Goal: Task Accomplishment & Management: Use online tool/utility

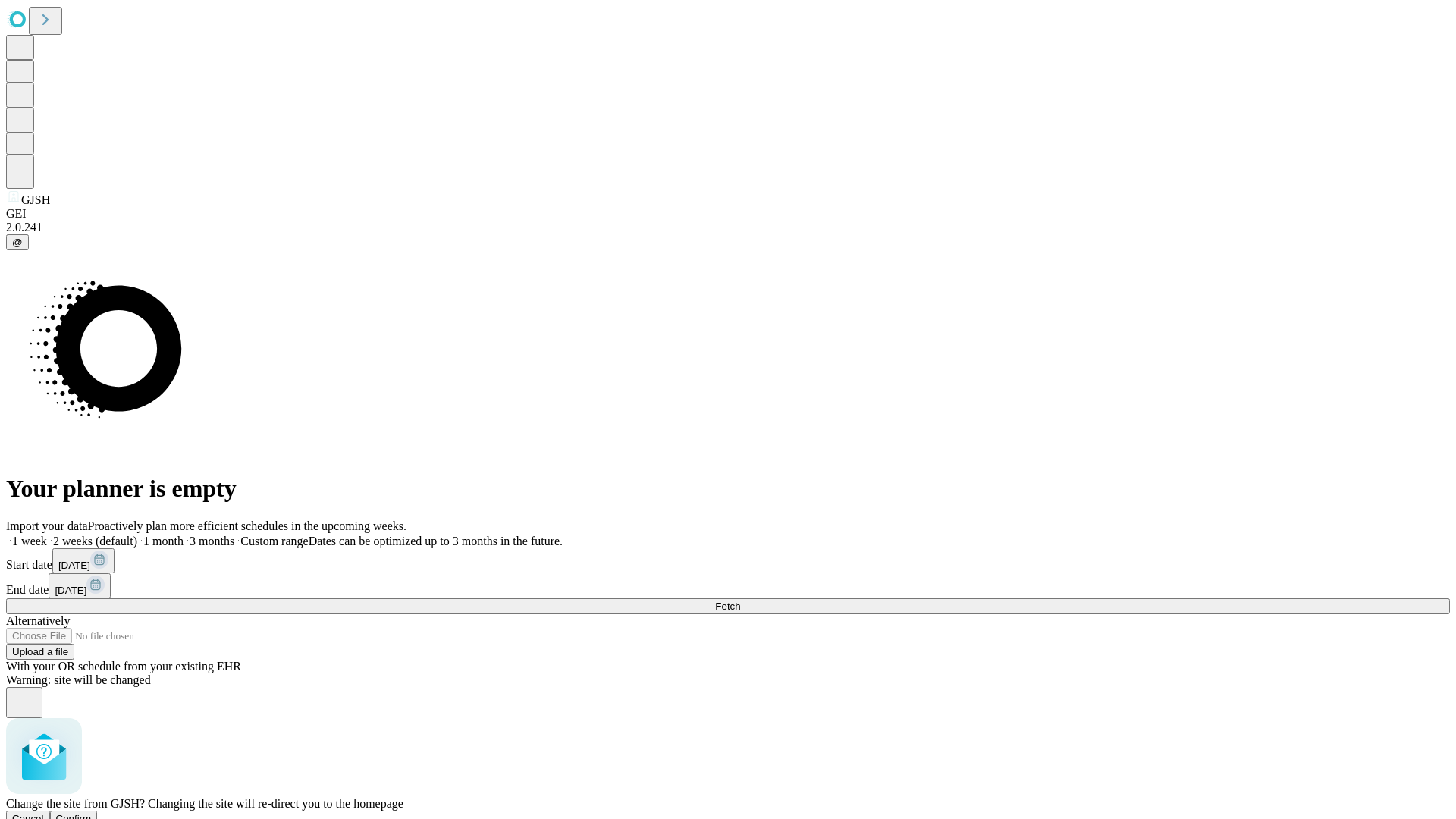
click at [92, 814] on span "Confirm" at bounding box center [74, 819] width 36 height 12
click at [183, 535] on label "1 month" at bounding box center [161, 541] width 47 height 13
click at [740, 601] on span "Fetch" at bounding box center [728, 607] width 25 height 12
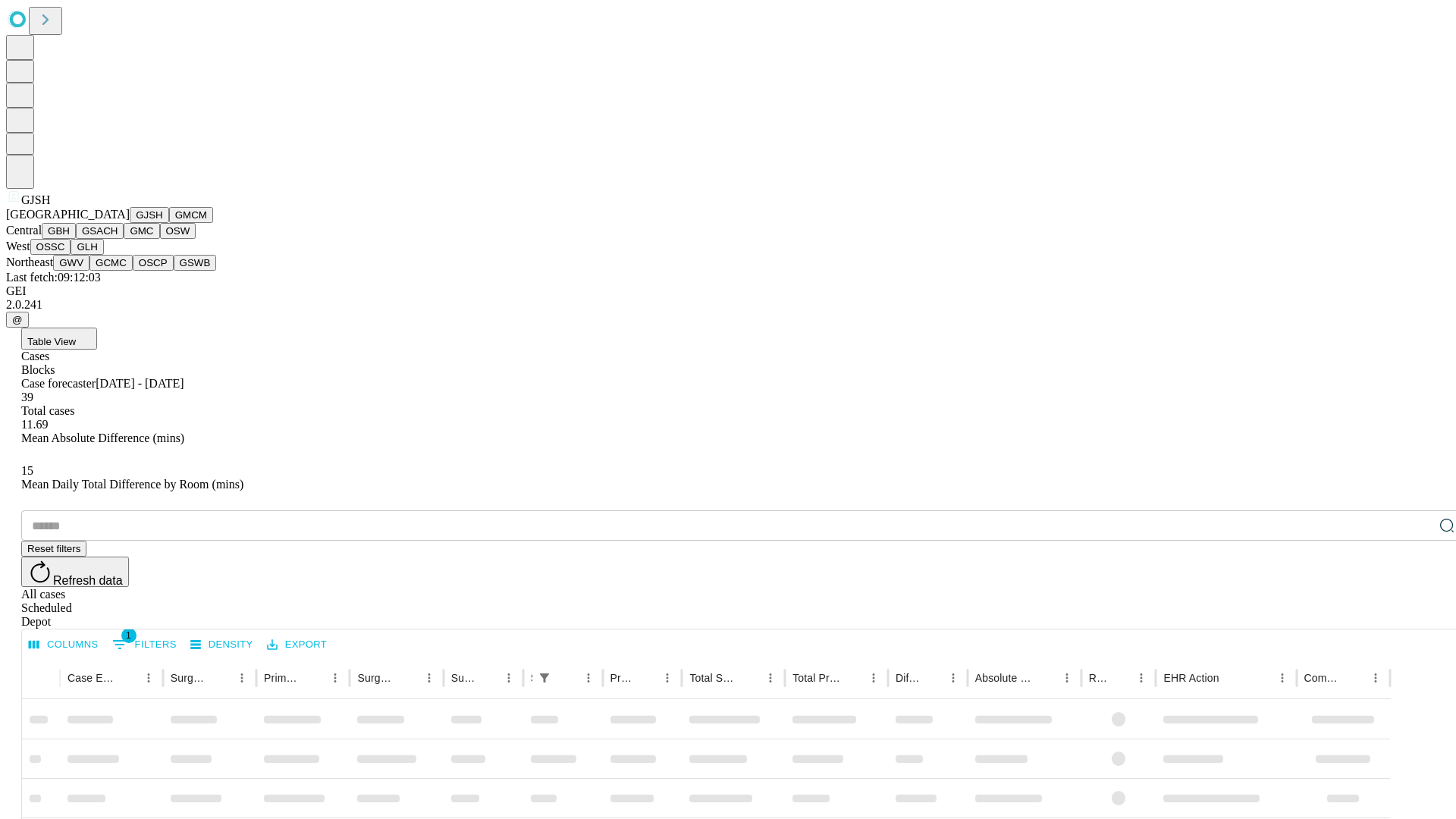
click at [169, 223] on button "GMCM" at bounding box center [191, 215] width 44 height 16
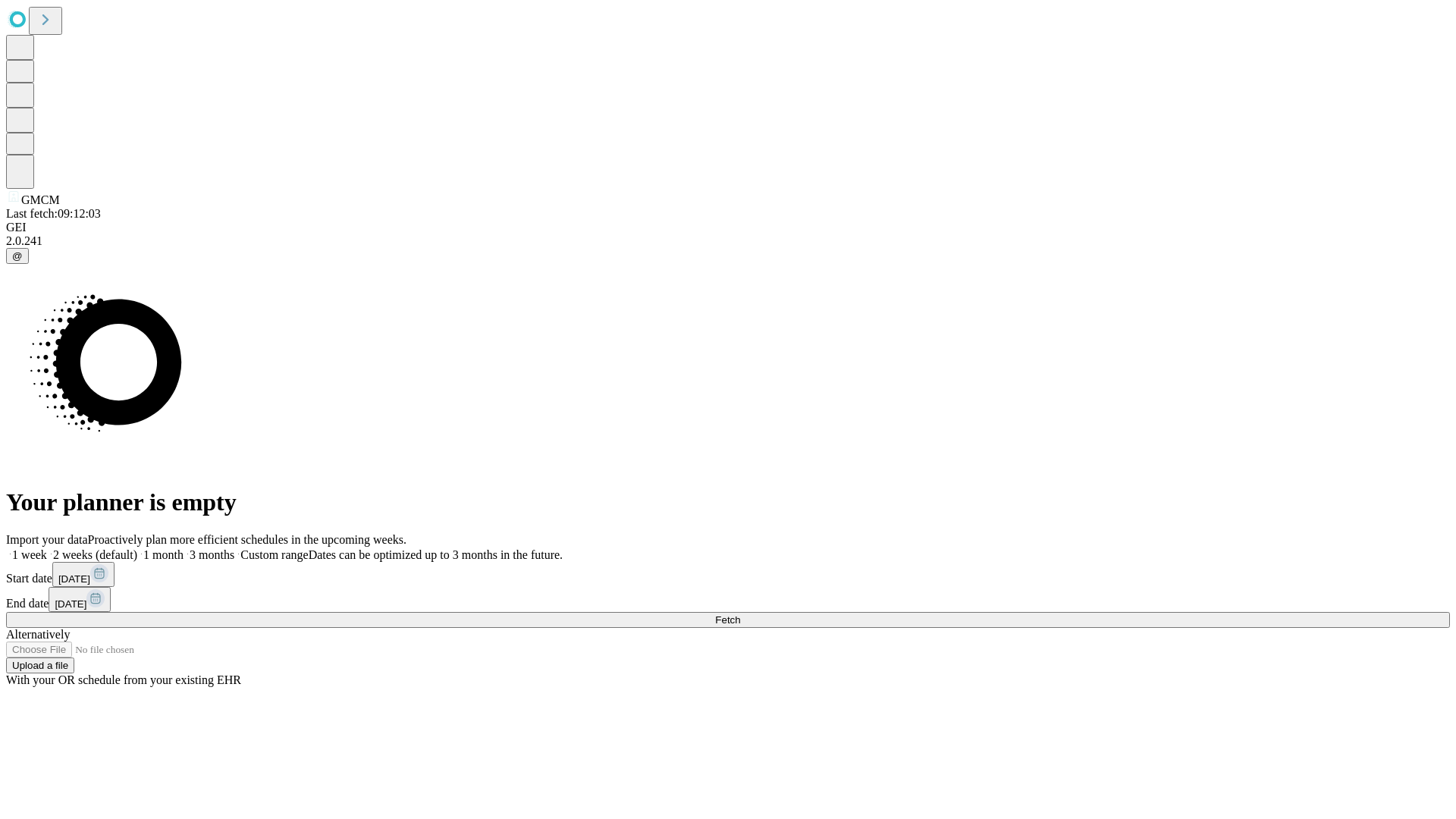
click at [183, 548] on label "1 month" at bounding box center [161, 555] width 47 height 13
click at [740, 614] on span "Fetch" at bounding box center [728, 620] width 25 height 12
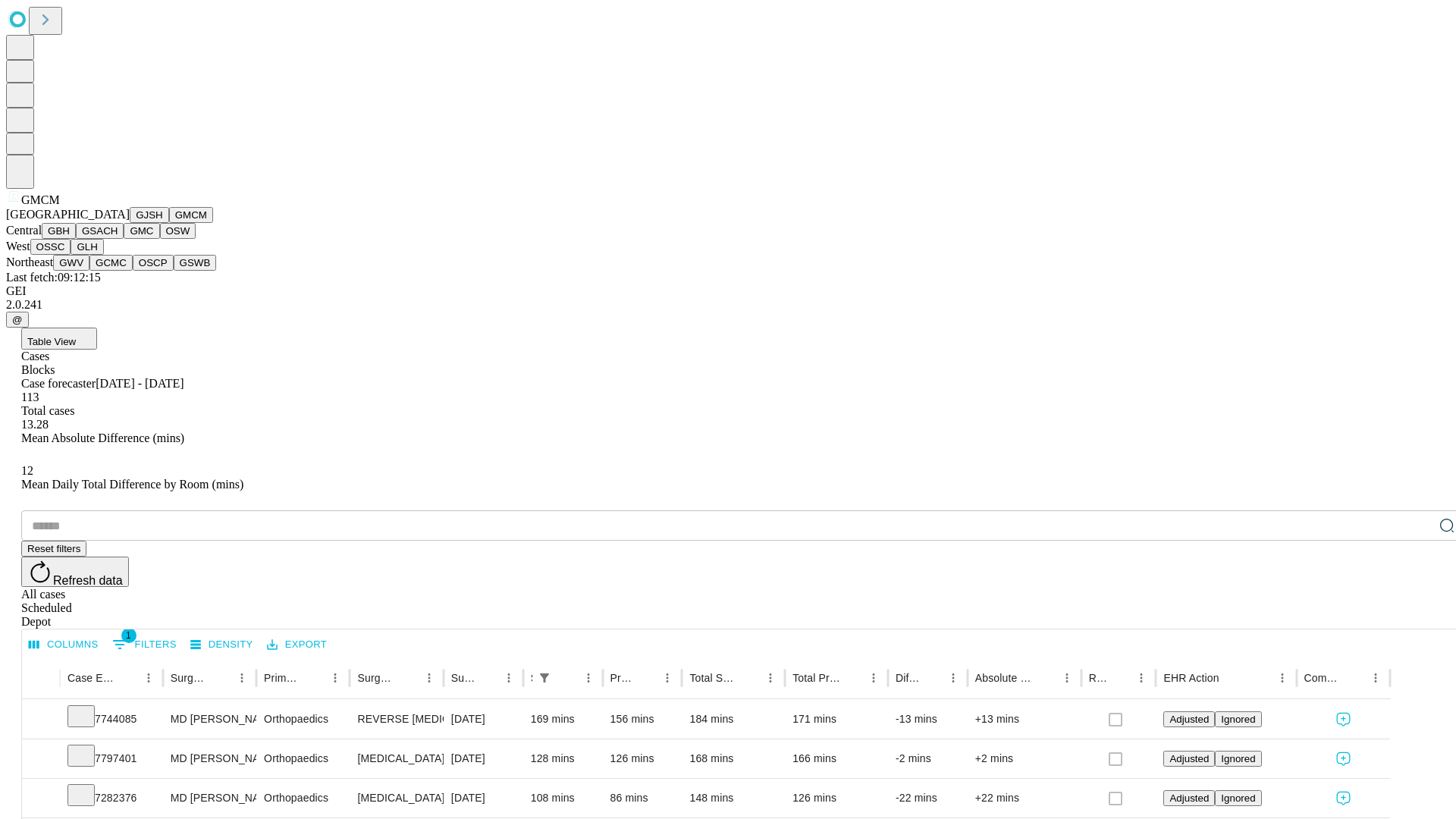
click at [76, 239] on button "GBH" at bounding box center [59, 231] width 34 height 16
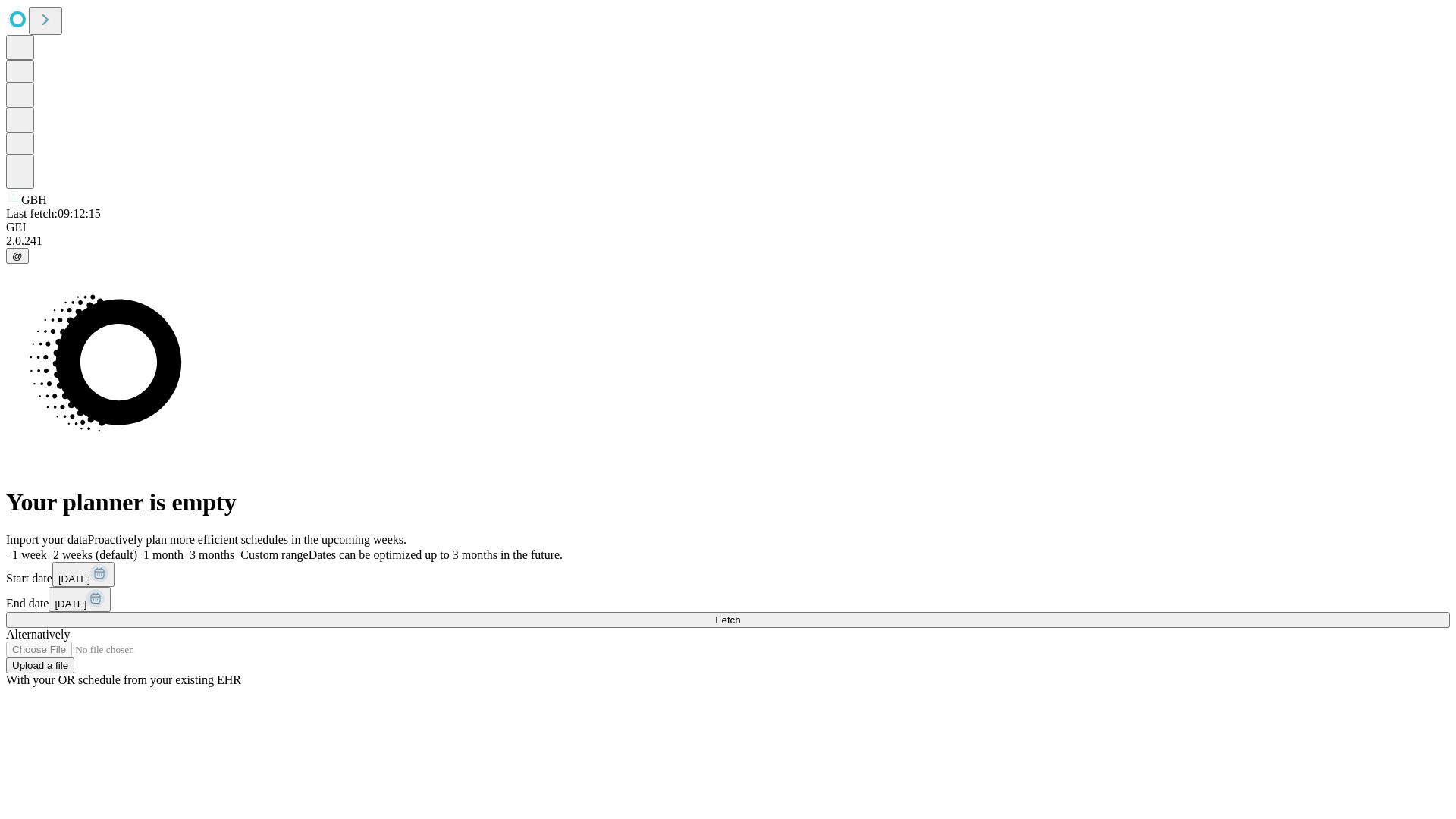
click at [183, 548] on label "1 month" at bounding box center [161, 555] width 47 height 13
click at [740, 614] on span "Fetch" at bounding box center [728, 620] width 25 height 12
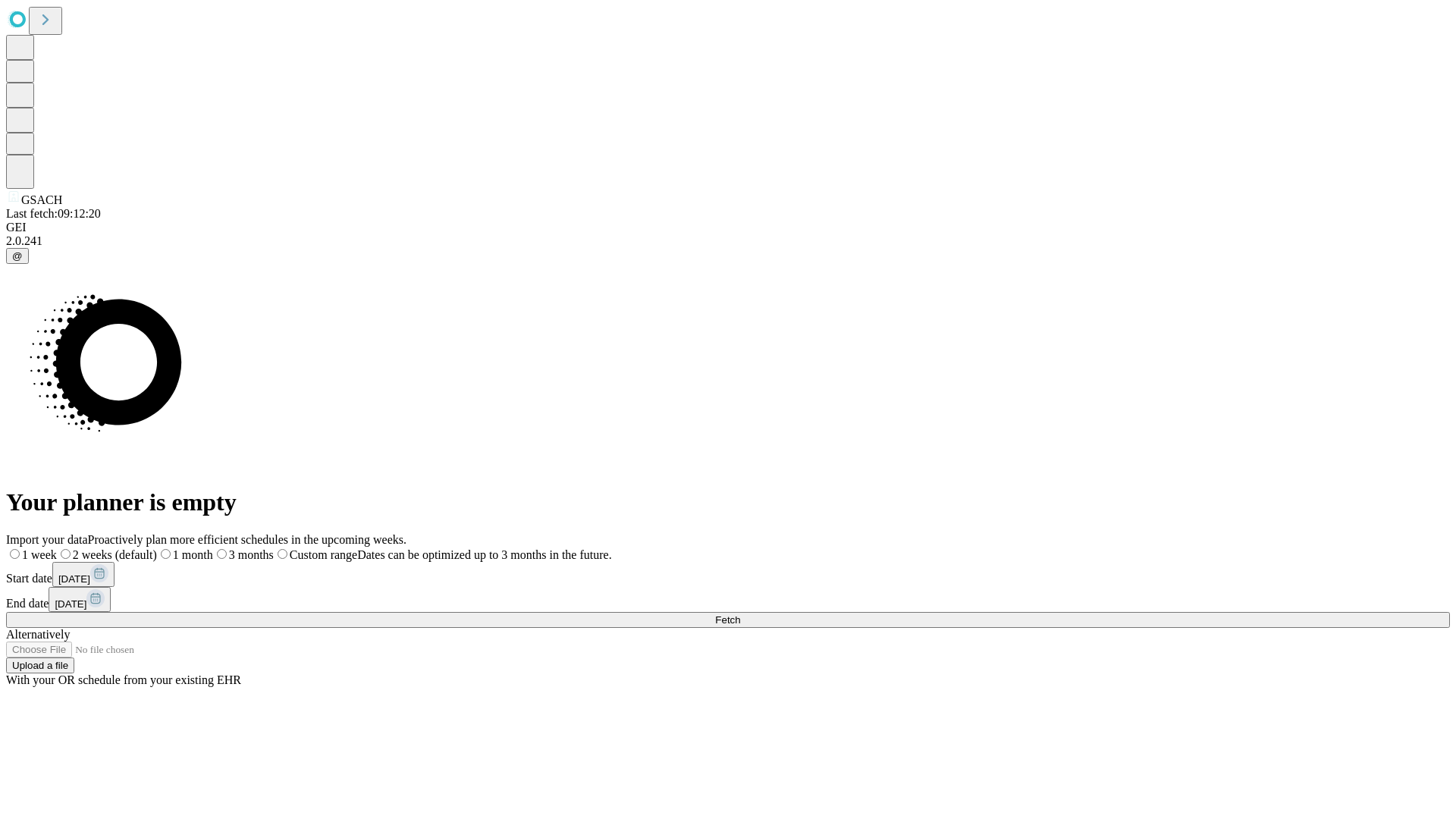
click at [213, 548] on label "1 month" at bounding box center [185, 555] width 56 height 13
click at [740, 614] on span "Fetch" at bounding box center [728, 620] width 25 height 12
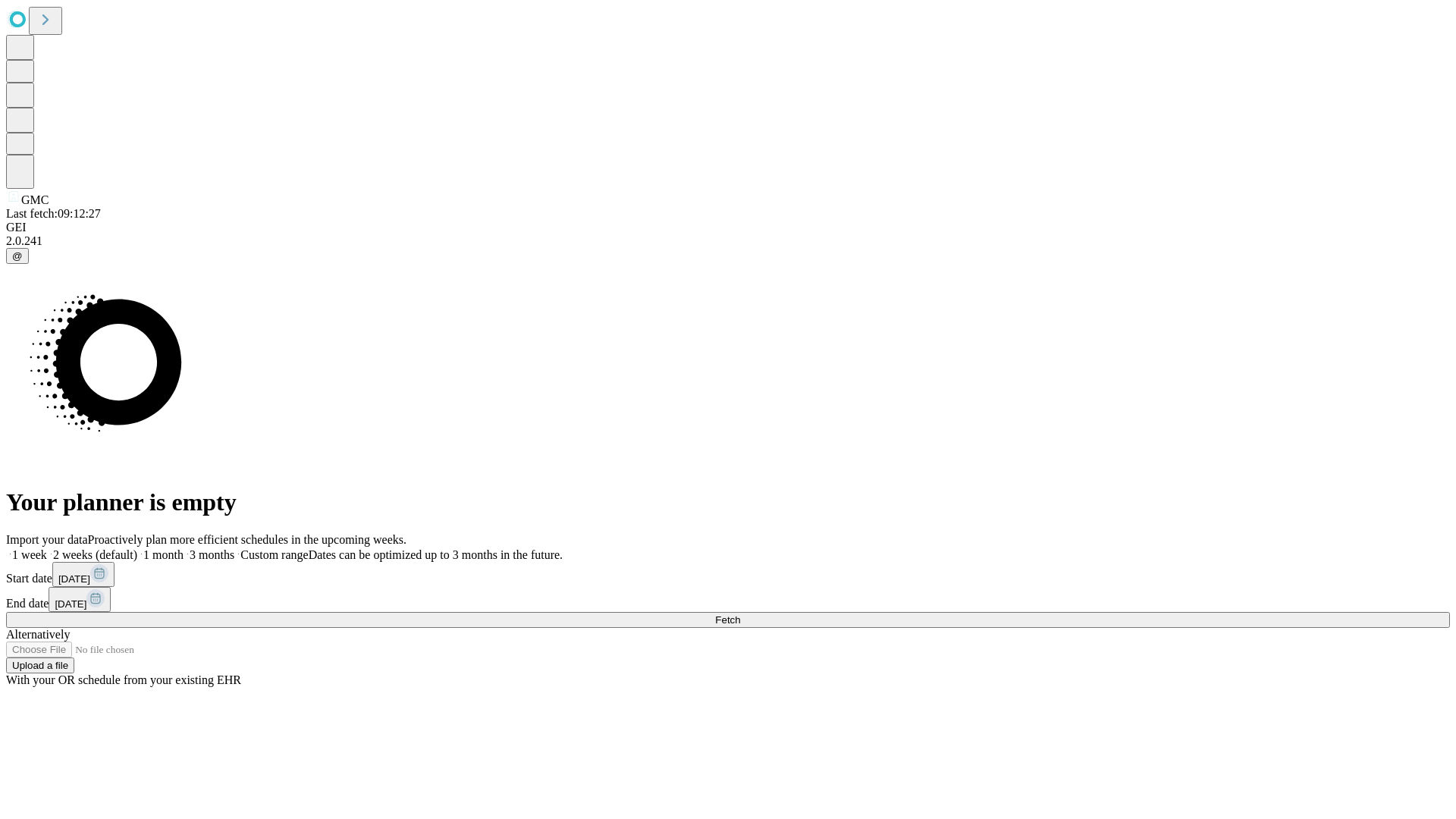
click at [183, 548] on label "1 month" at bounding box center [161, 555] width 47 height 13
click at [740, 614] on span "Fetch" at bounding box center [728, 620] width 25 height 12
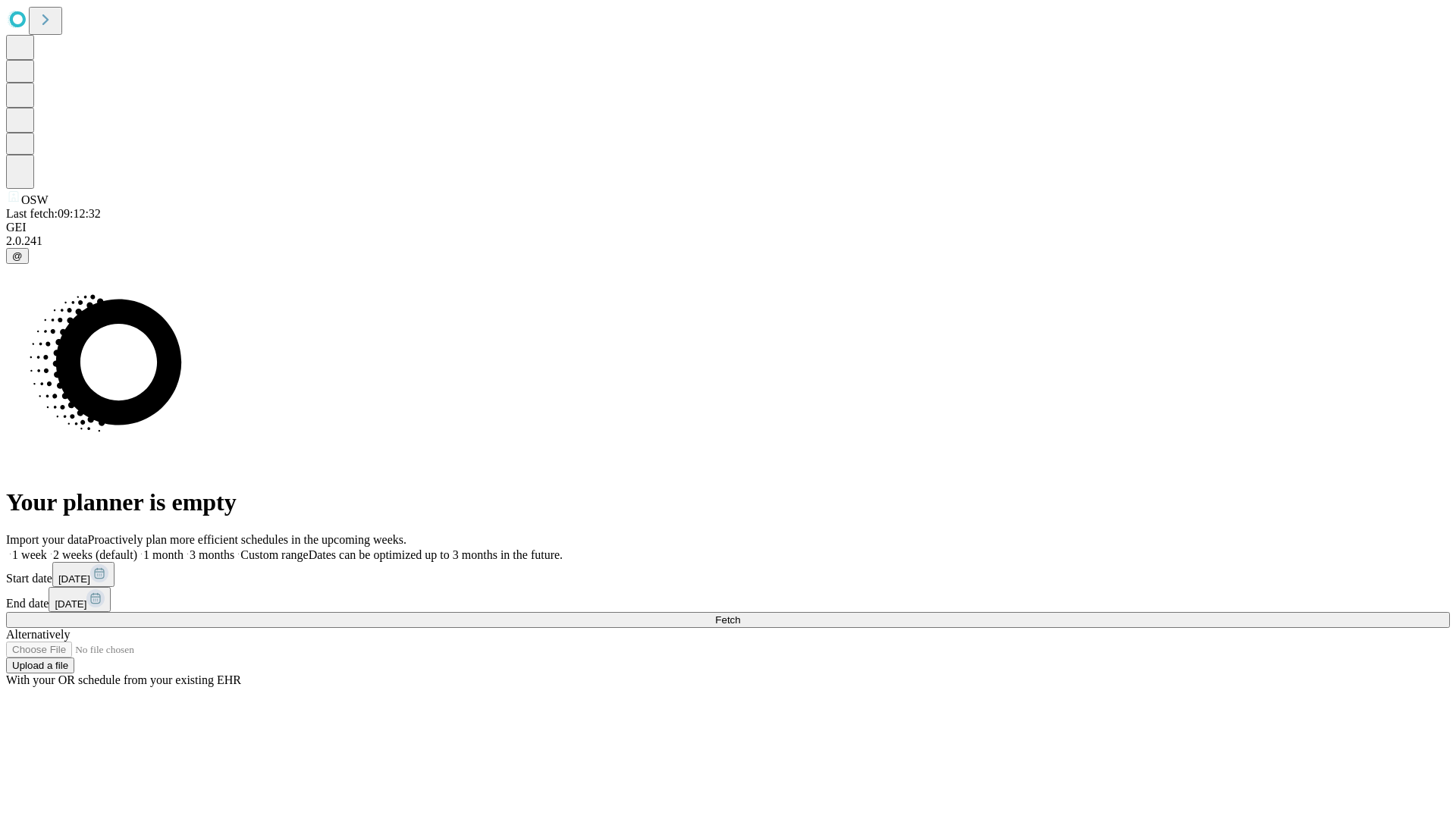
click at [183, 548] on label "1 month" at bounding box center [161, 555] width 47 height 13
click at [740, 614] on span "Fetch" at bounding box center [728, 620] width 25 height 12
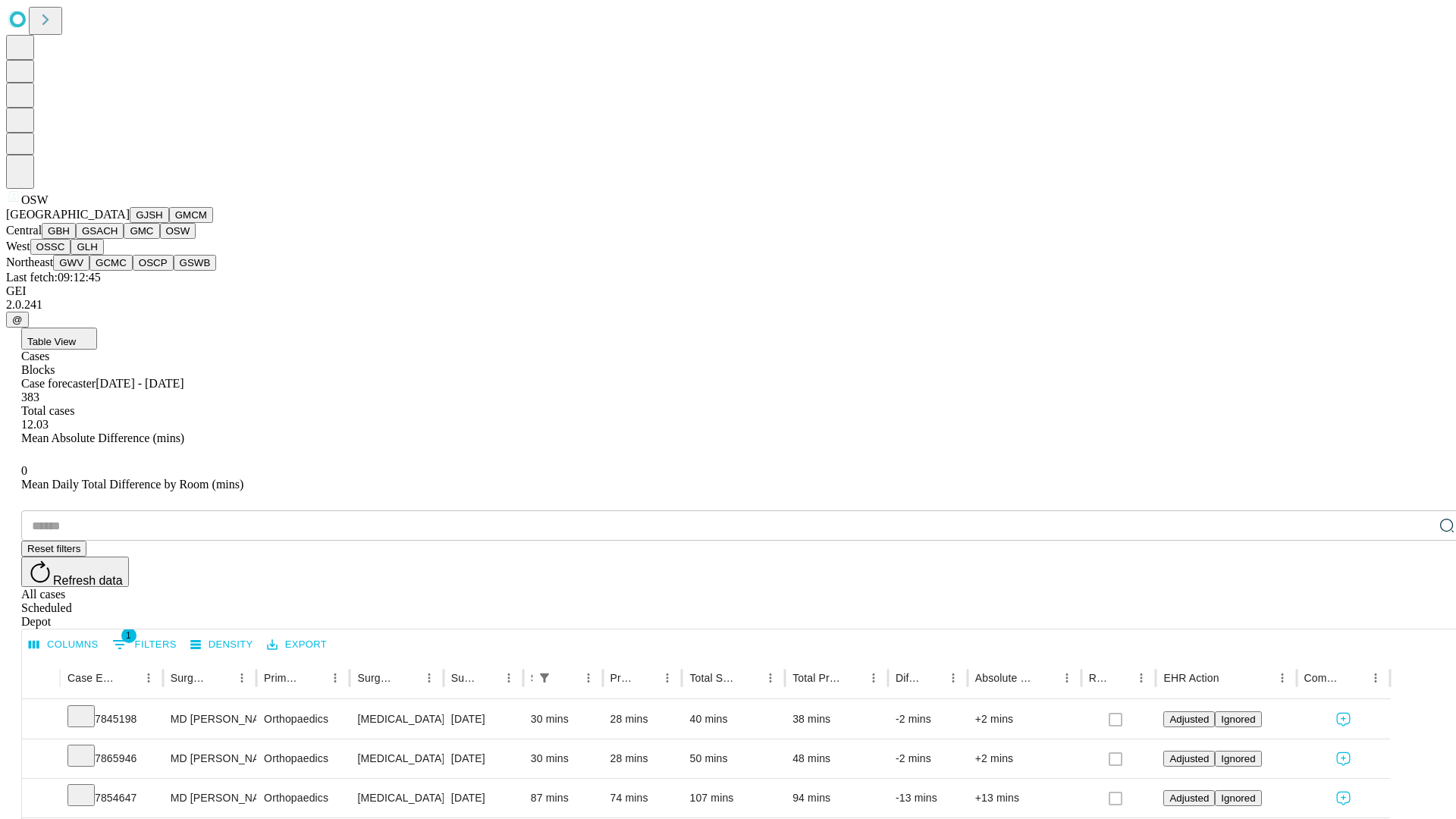
click at [72, 255] on button "OSSC" at bounding box center [51, 247] width 41 height 16
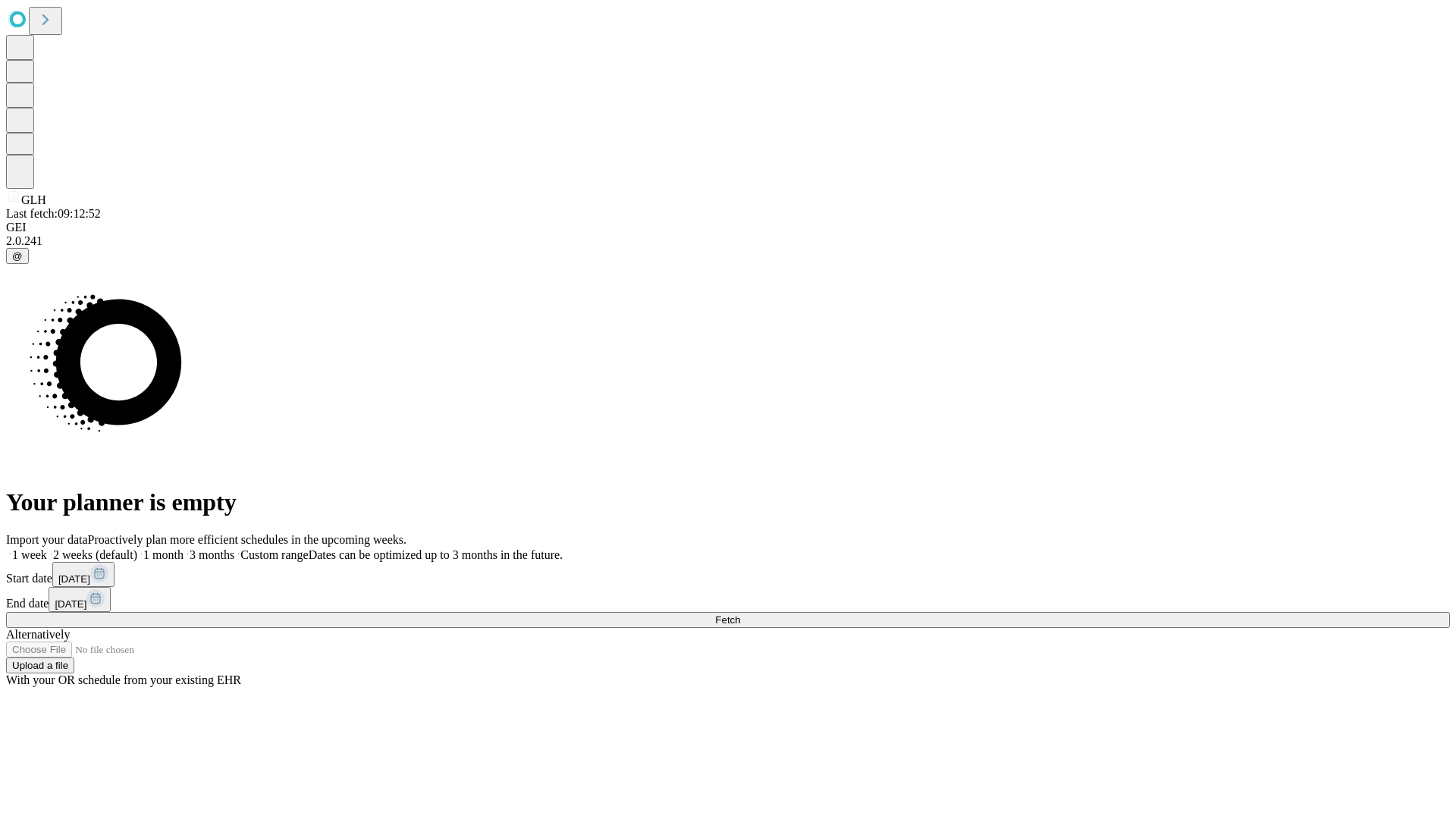
click at [183, 548] on label "1 month" at bounding box center [161, 555] width 47 height 13
click at [740, 614] on span "Fetch" at bounding box center [728, 620] width 25 height 12
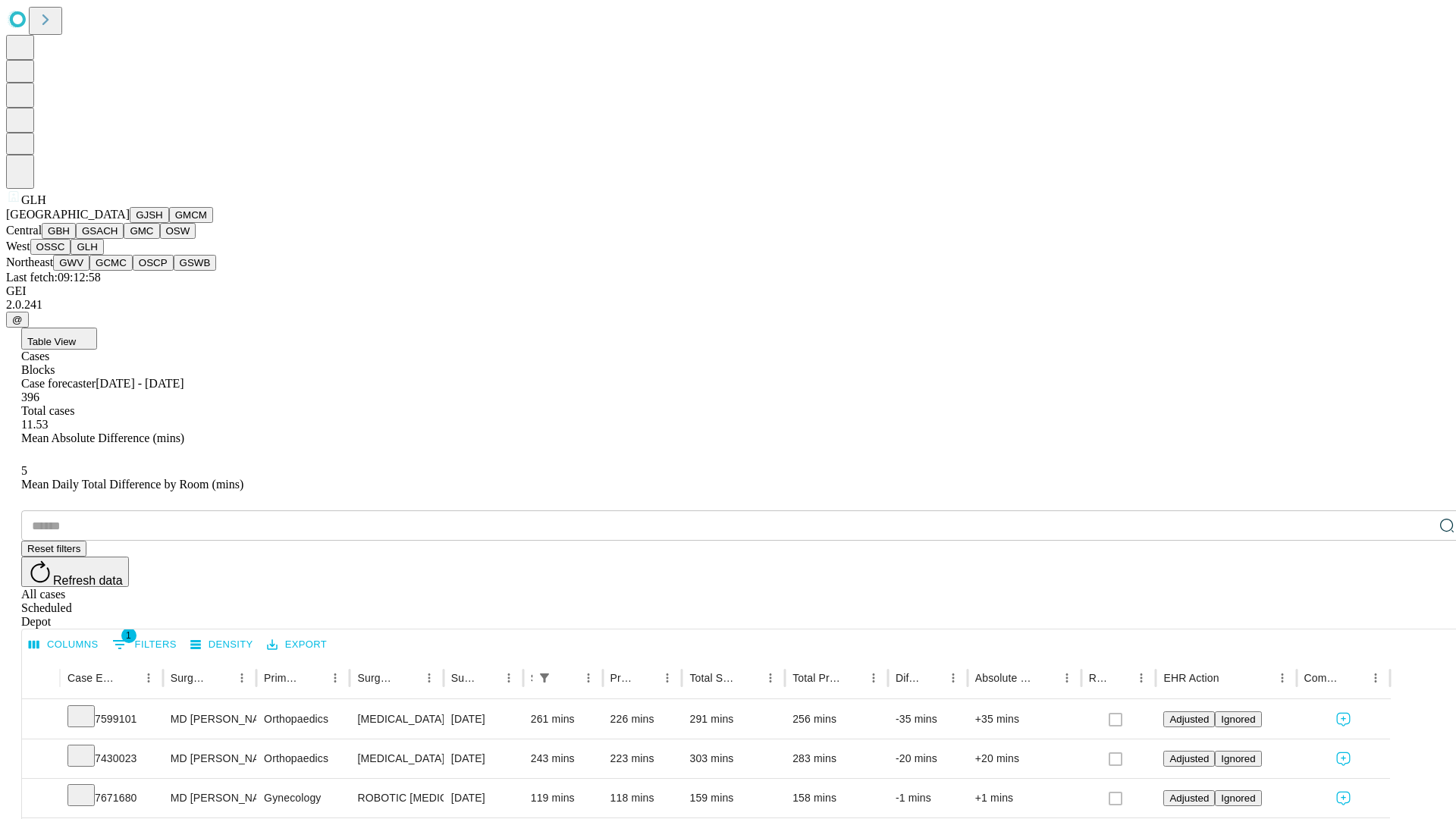
click at [89, 271] on button "GWV" at bounding box center [71, 263] width 37 height 16
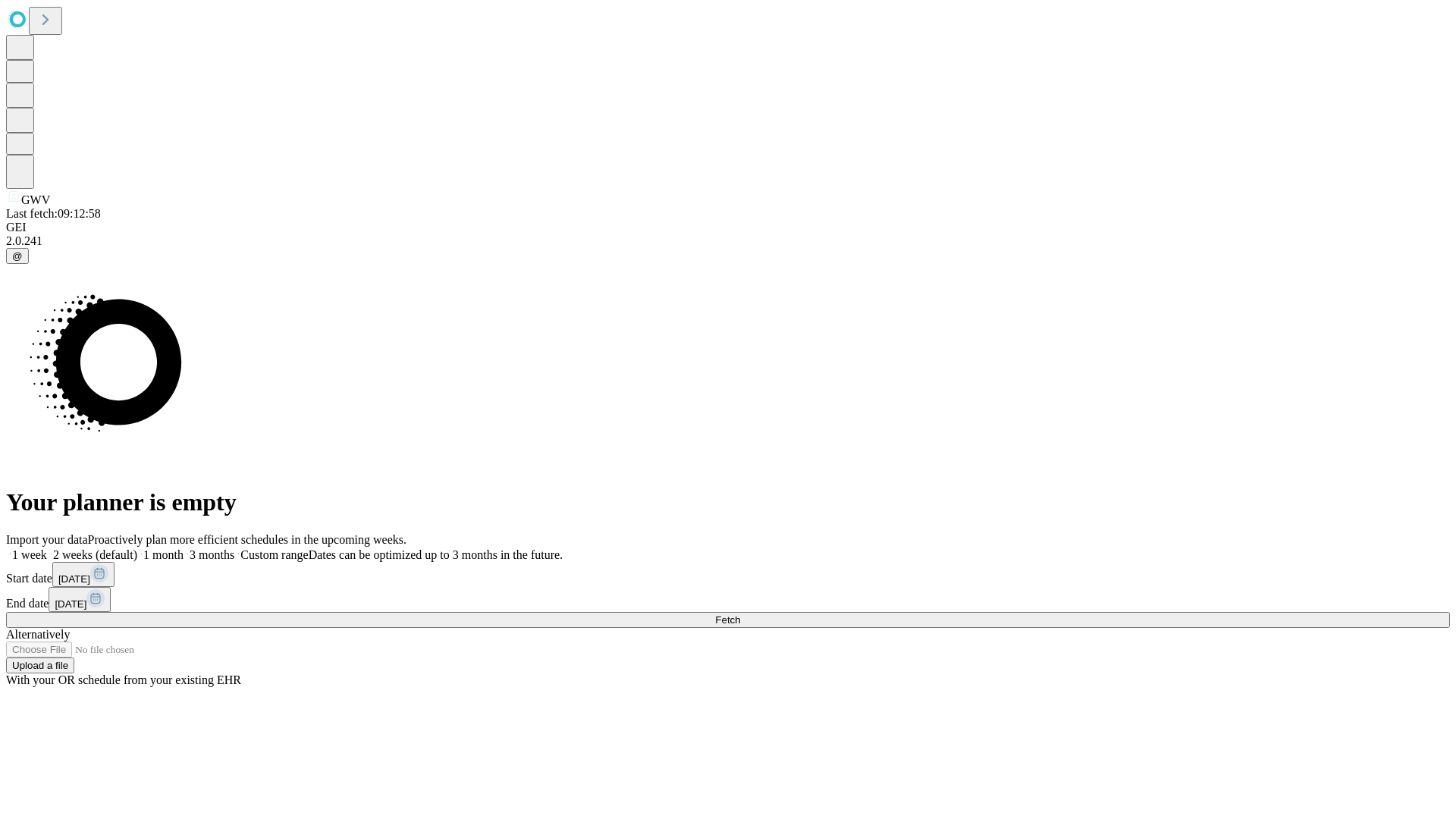
click at [740, 614] on span "Fetch" at bounding box center [728, 620] width 25 height 12
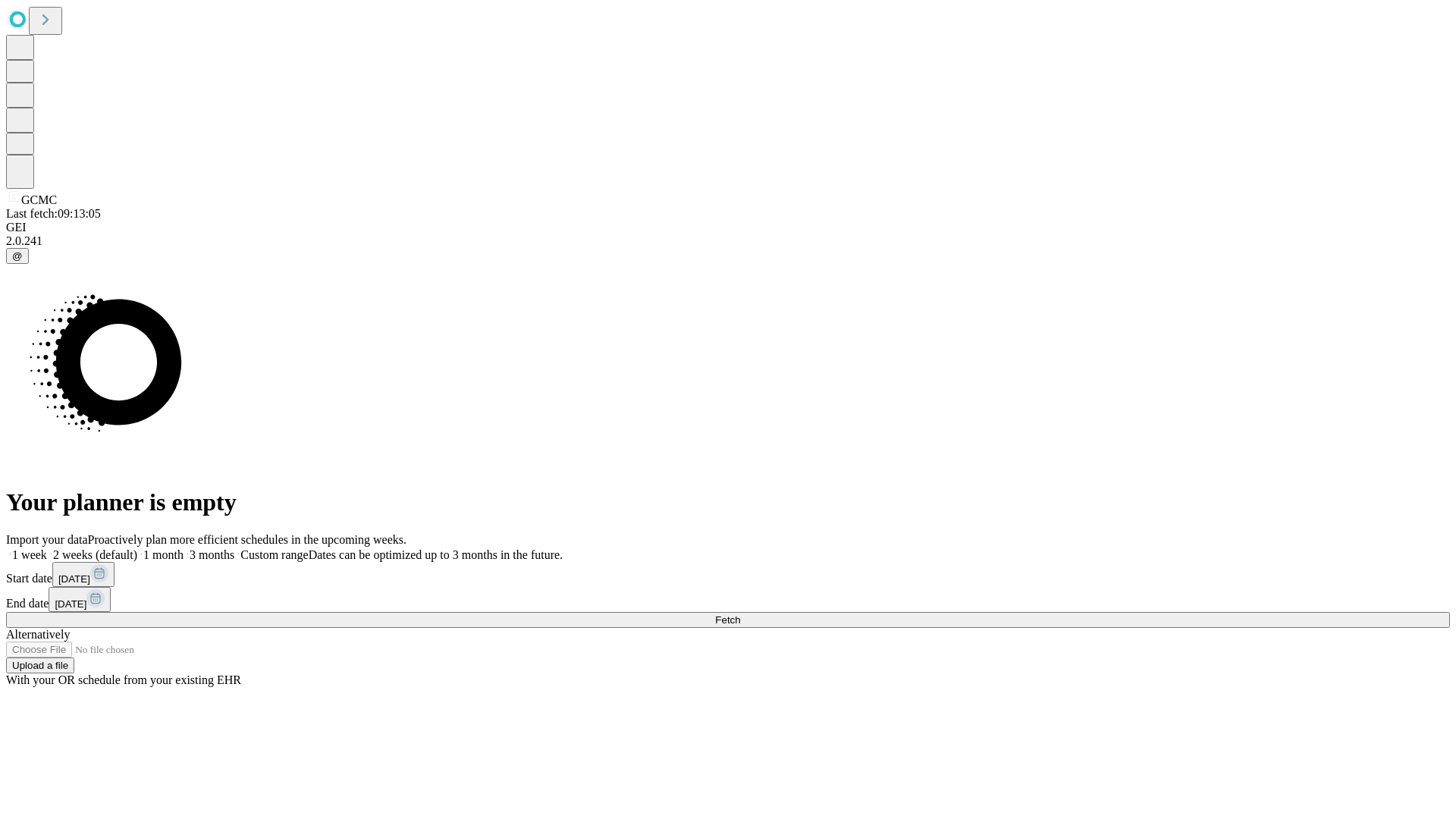
click at [183, 548] on label "1 month" at bounding box center [161, 555] width 47 height 13
click at [740, 614] on span "Fetch" at bounding box center [728, 620] width 25 height 12
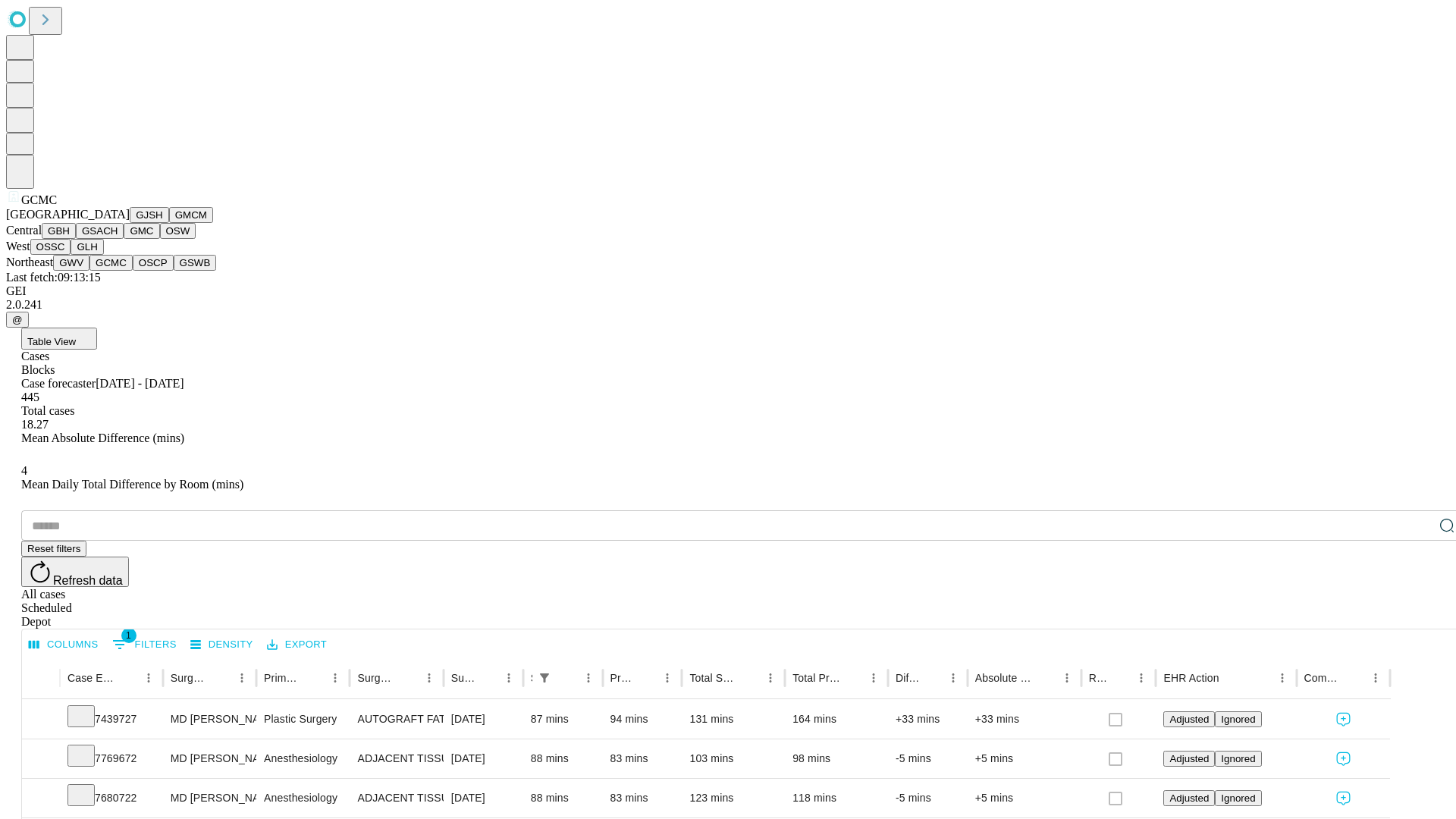
click at [133, 271] on button "OSCP" at bounding box center [153, 263] width 41 height 16
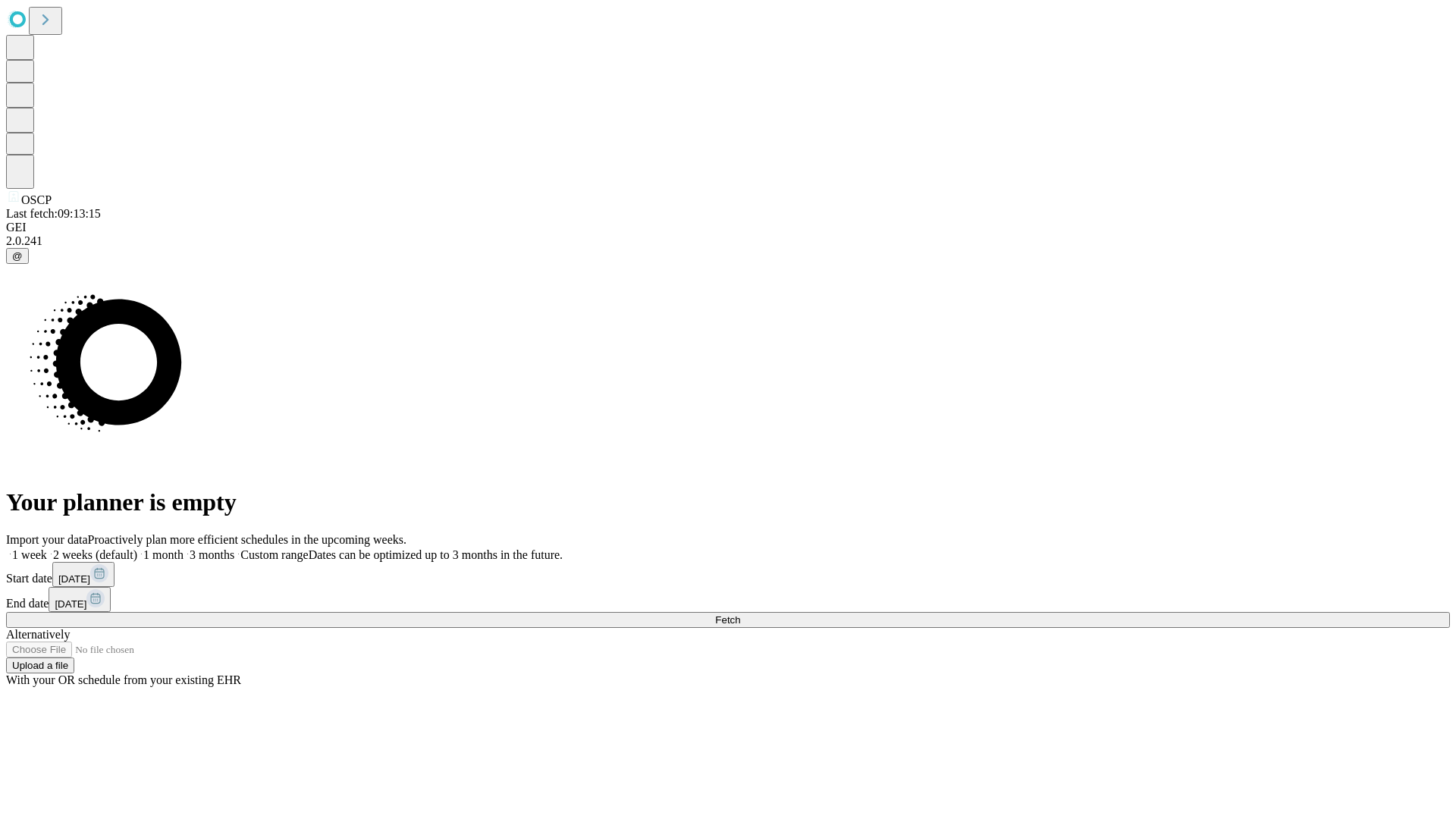
click at [183, 548] on label "1 month" at bounding box center [161, 555] width 47 height 13
click at [740, 614] on span "Fetch" at bounding box center [728, 620] width 25 height 12
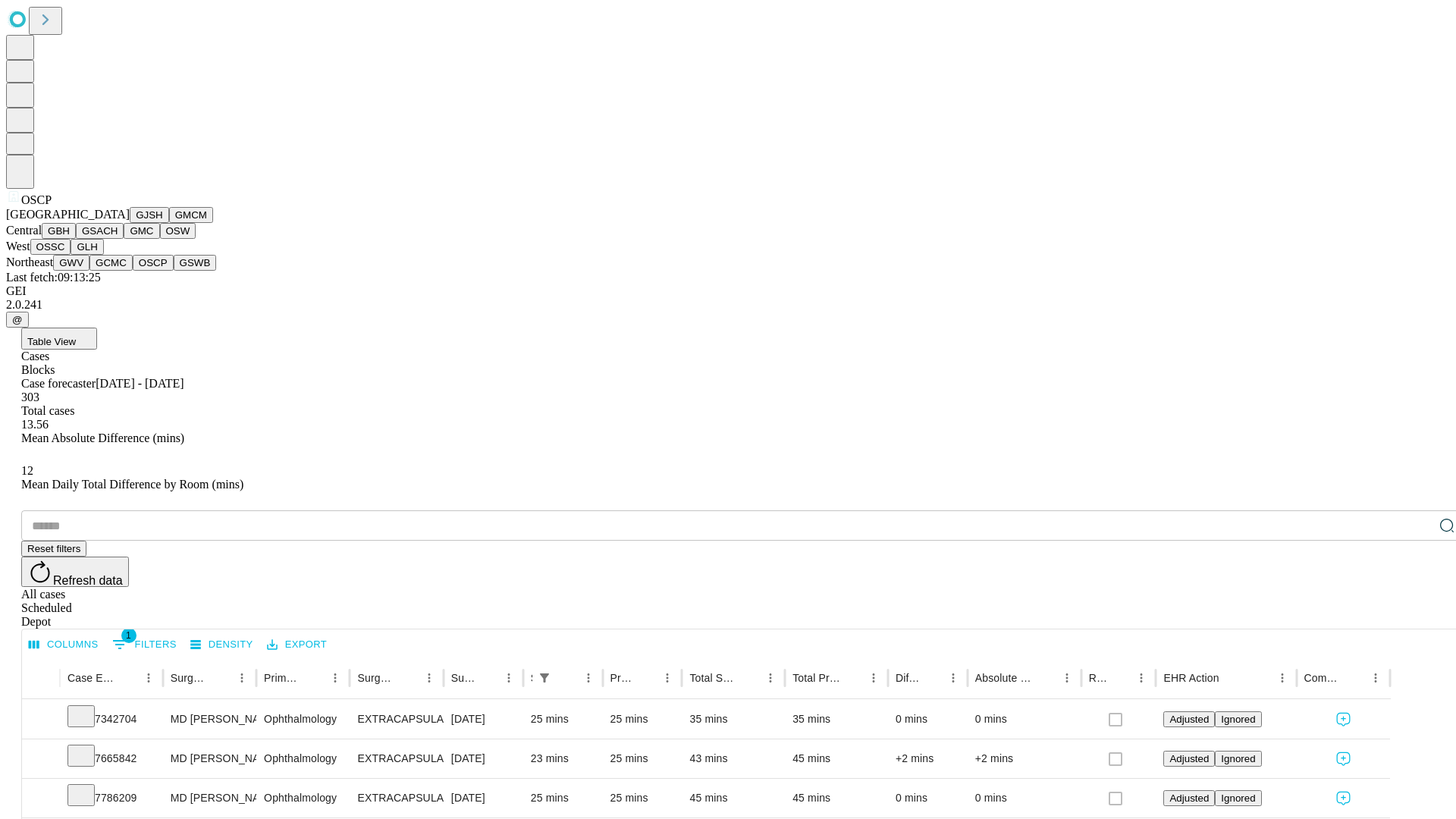
click at [173, 271] on button "GSWB" at bounding box center [195, 263] width 44 height 16
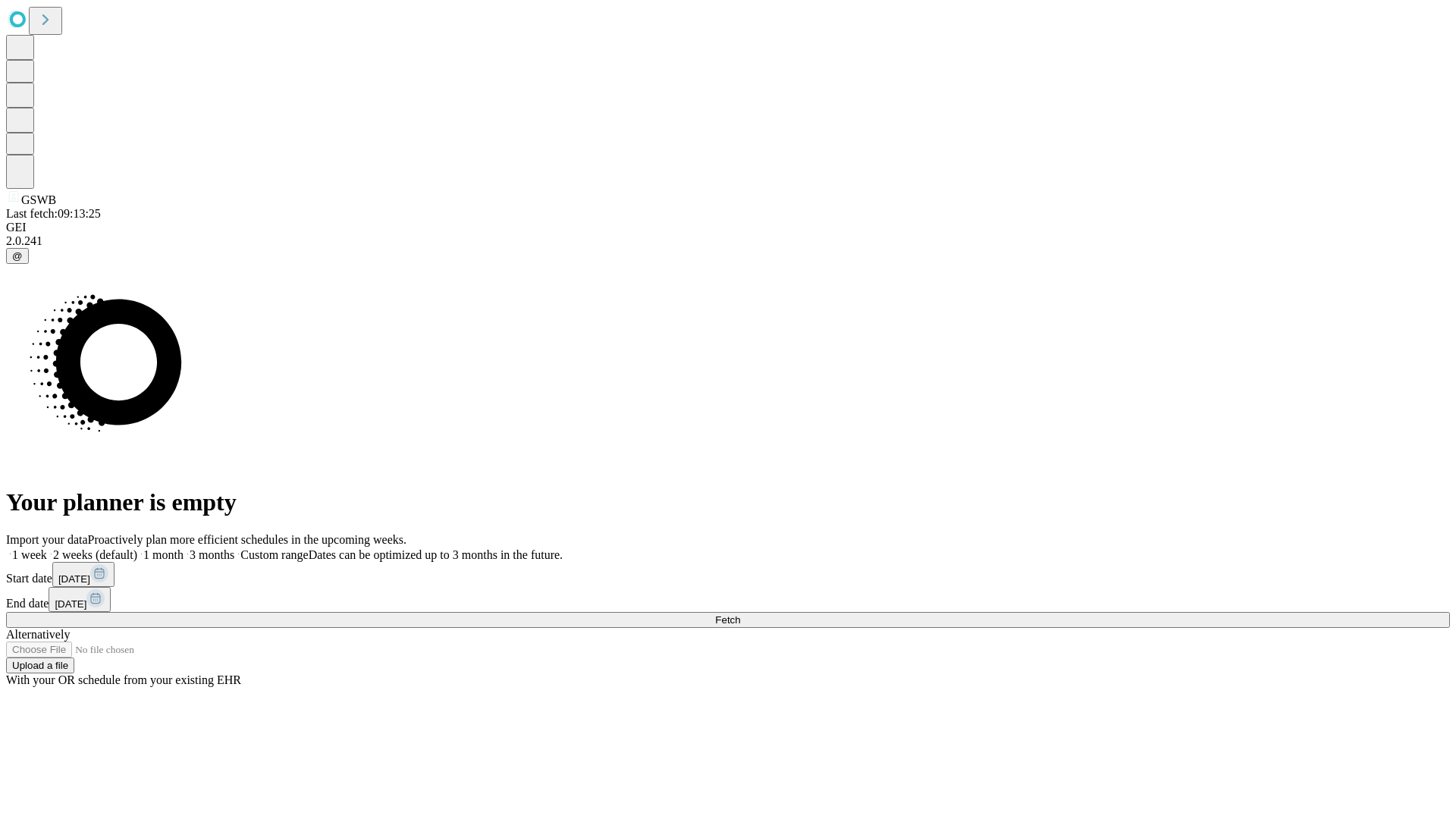
click at [183, 548] on label "1 month" at bounding box center [161, 555] width 47 height 13
click at [740, 614] on span "Fetch" at bounding box center [728, 620] width 25 height 12
